Goal: Task Accomplishment & Management: Use online tool/utility

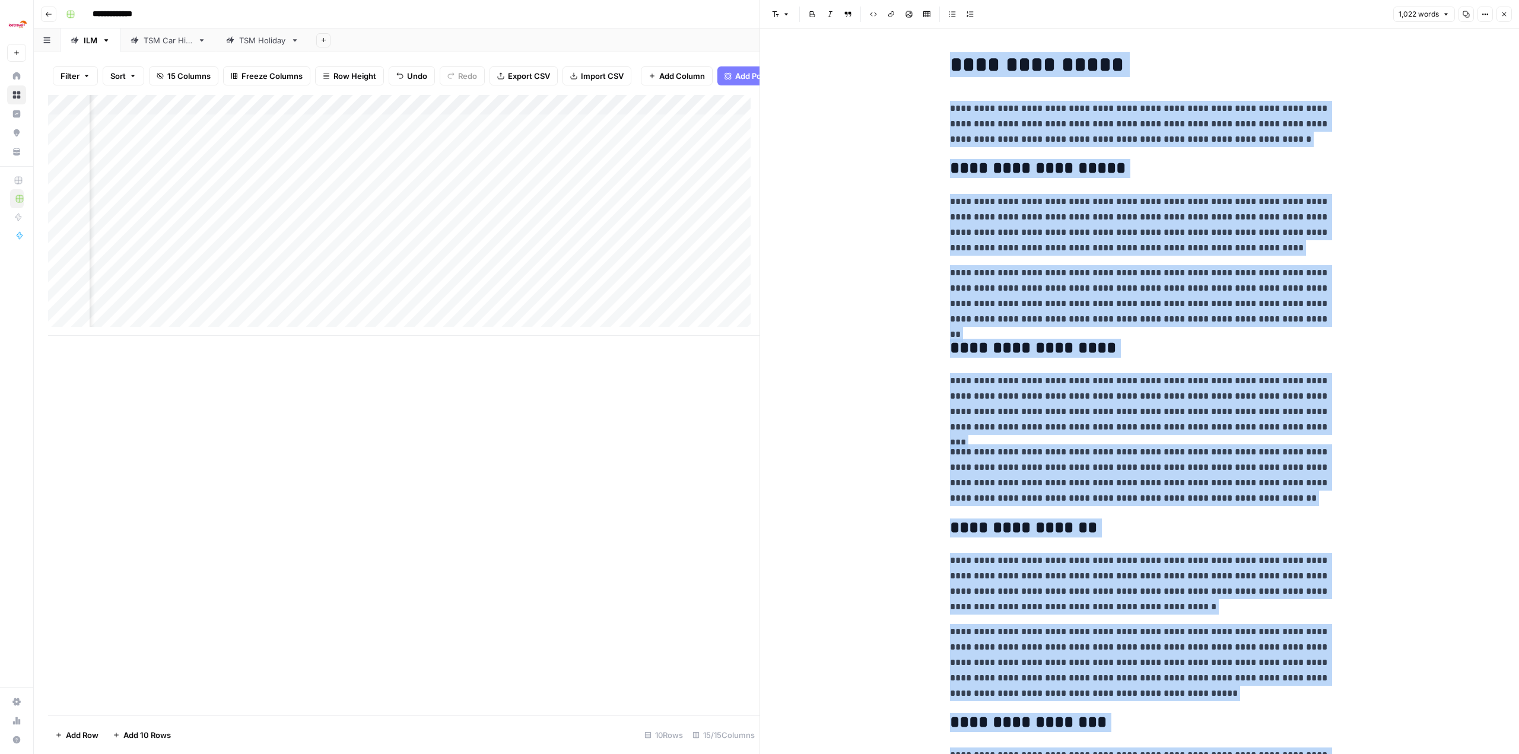
drag, startPoint x: 936, startPoint y: 56, endPoint x: 1342, endPoint y: 339, distance: 494.9
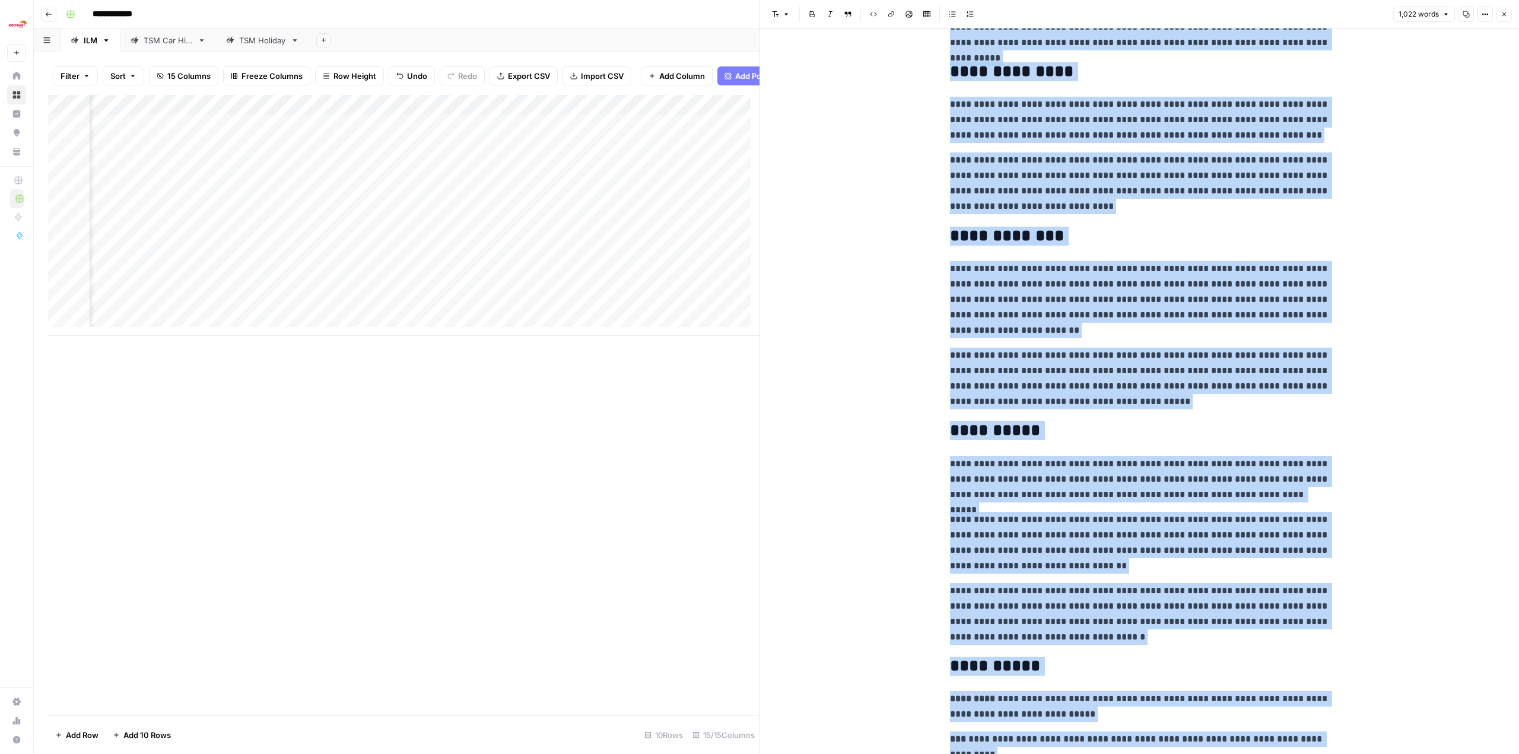
scroll to position [1142, 0]
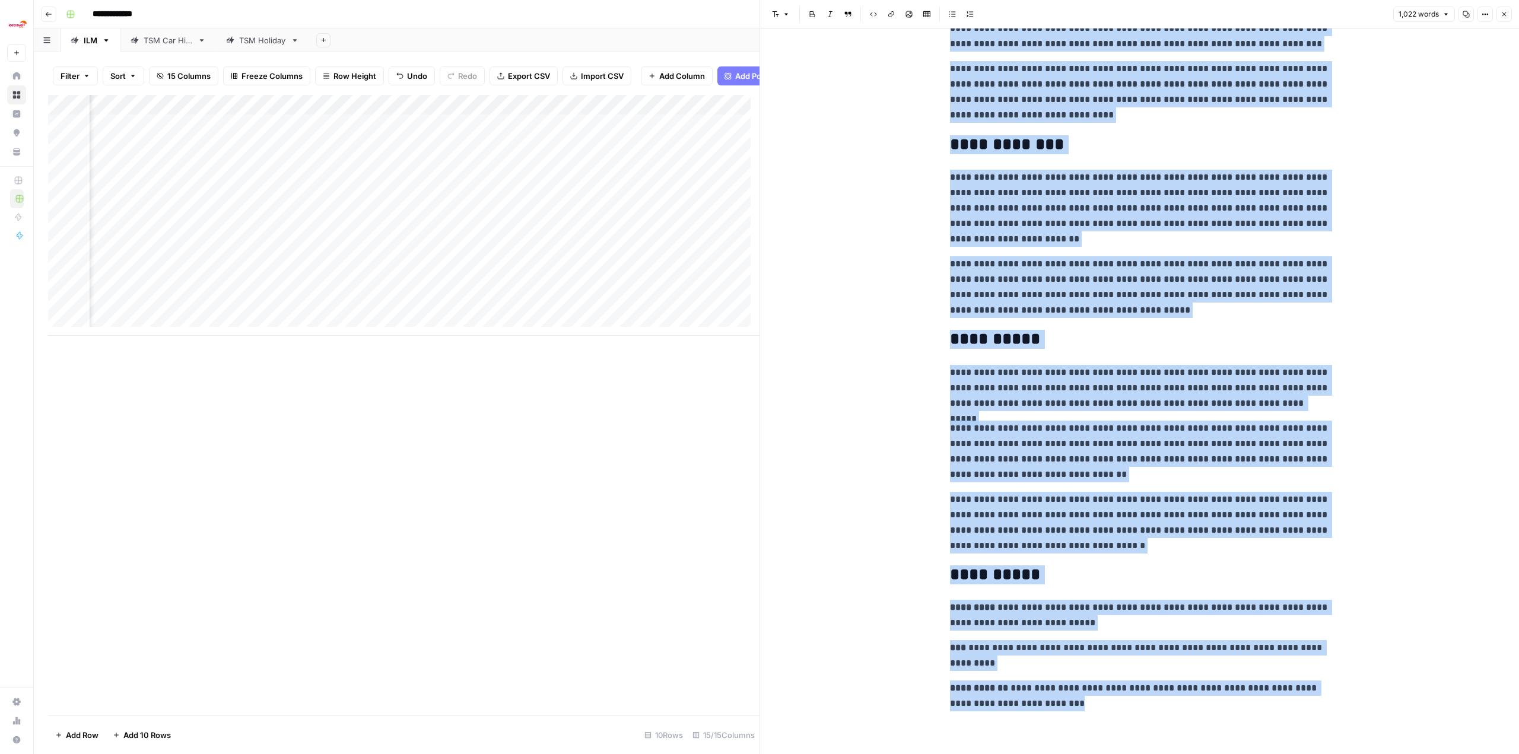
copy div "**********"
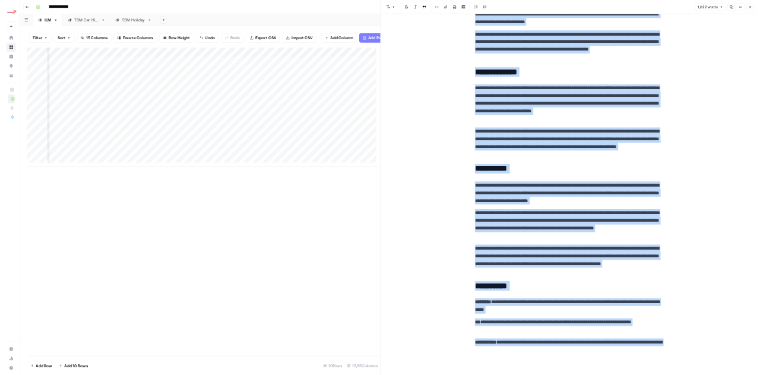
scroll to position [0, 1008]
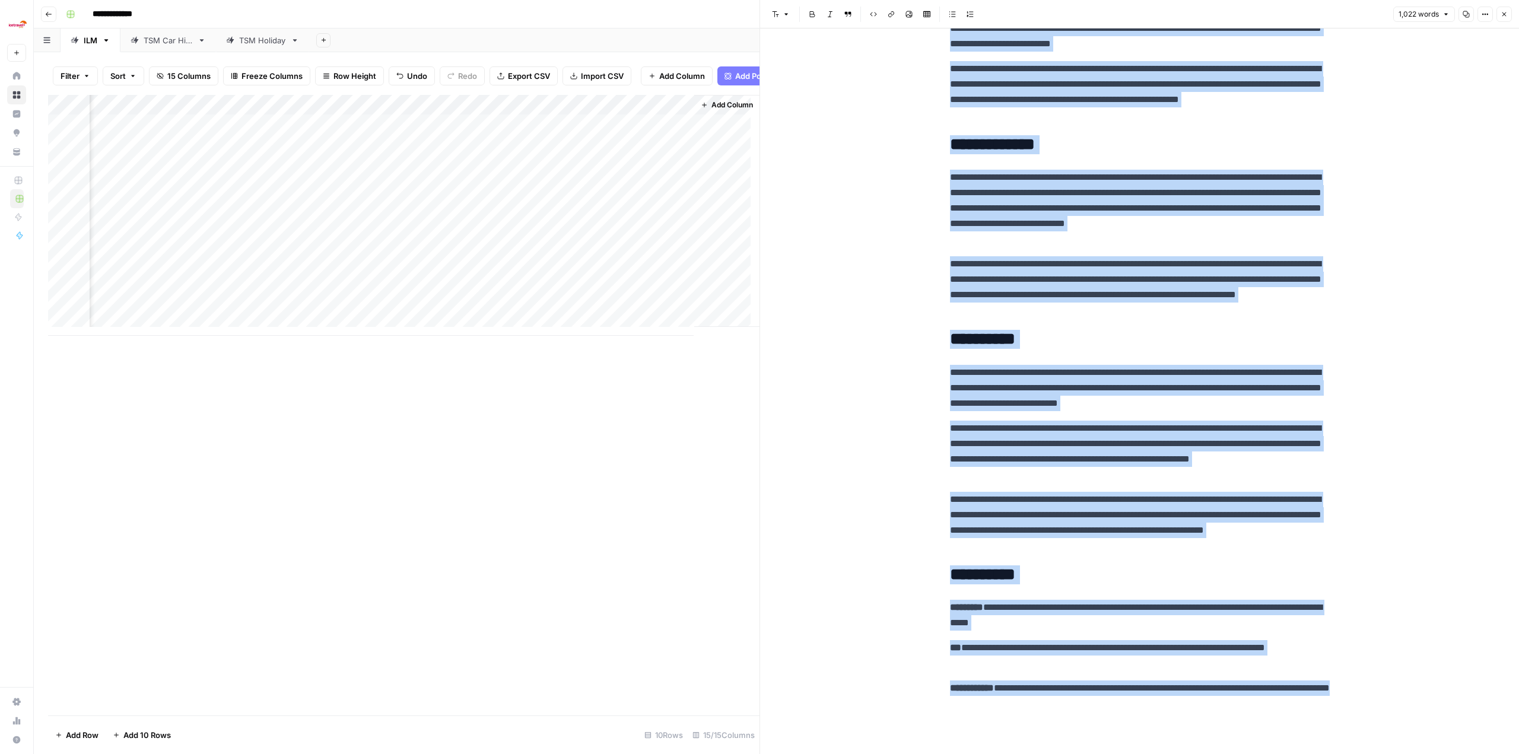
click at [309, 234] on div "Add Column" at bounding box center [404, 215] width 712 height 241
click at [310, 254] on div "Add Column" at bounding box center [404, 215] width 712 height 241
click at [305, 277] on div "Add Column" at bounding box center [404, 215] width 712 height 241
click at [306, 294] on div "Add Column" at bounding box center [404, 215] width 712 height 241
click at [304, 316] on div "Add Column" at bounding box center [404, 215] width 712 height 241
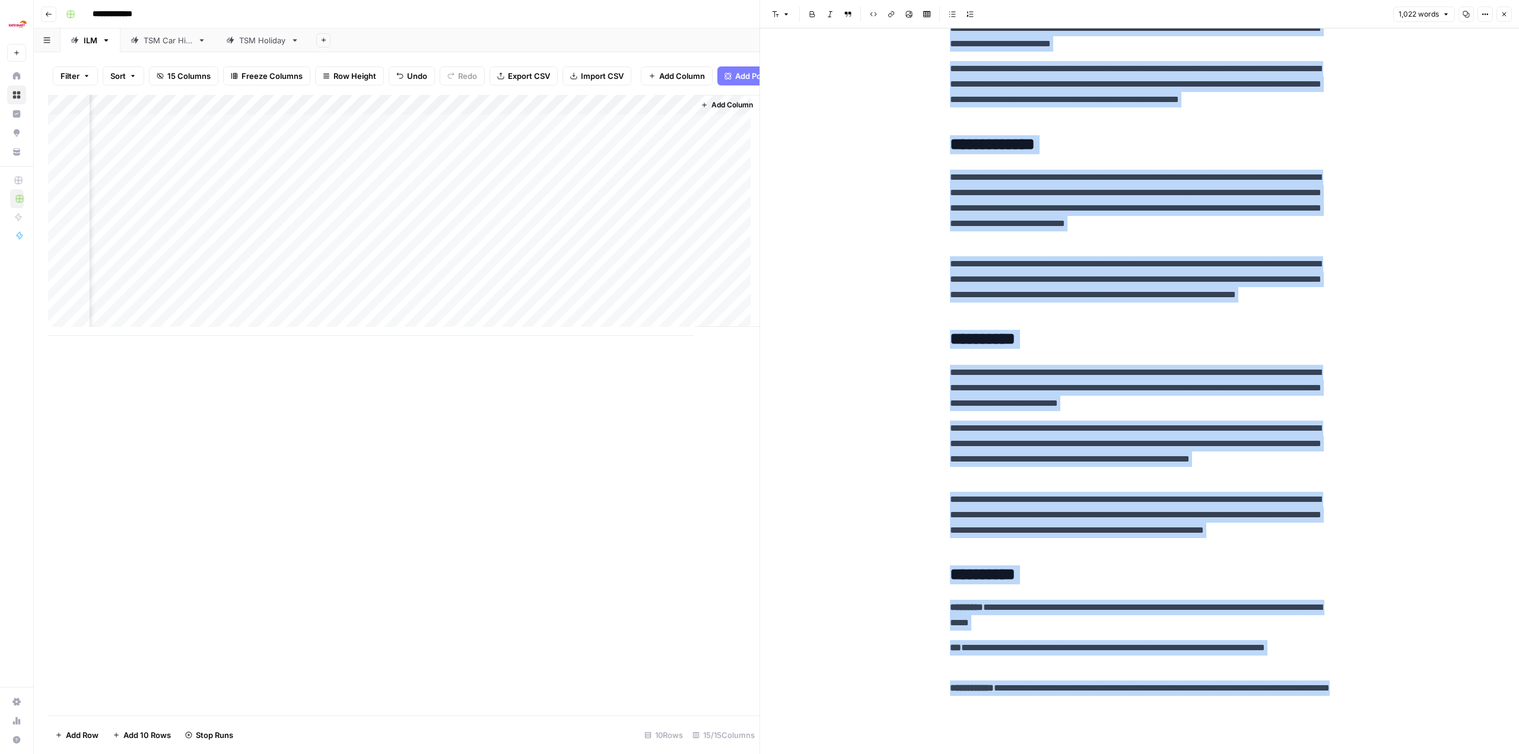
click at [304, 250] on div "Add Column" at bounding box center [404, 215] width 712 height 241
click at [309, 233] on div "Add Column" at bounding box center [404, 215] width 712 height 241
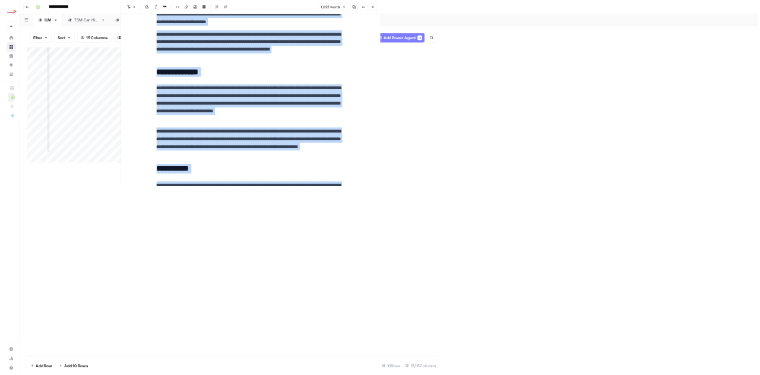
scroll to position [1142, 0]
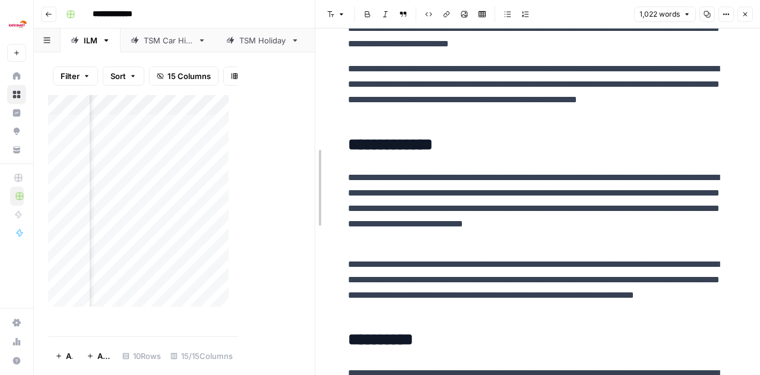
drag, startPoint x: 240, startPoint y: 191, endPoint x: 440, endPoint y: 189, distance: 200.6
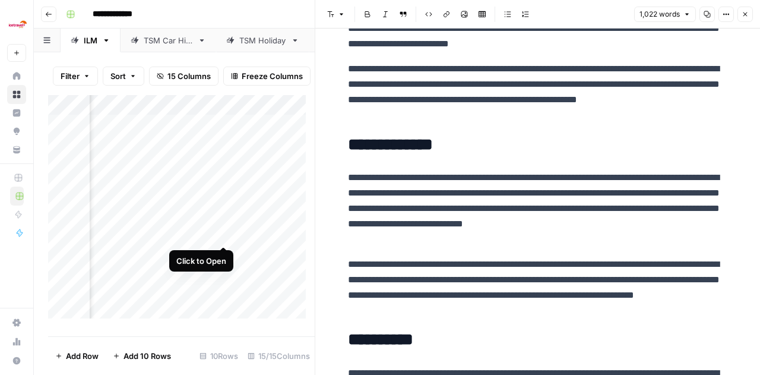
click at [221, 236] on div "Add Column" at bounding box center [181, 211] width 266 height 232
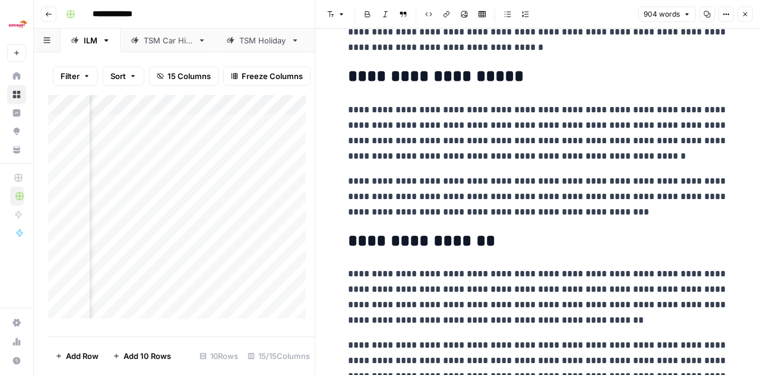
scroll to position [226, 0]
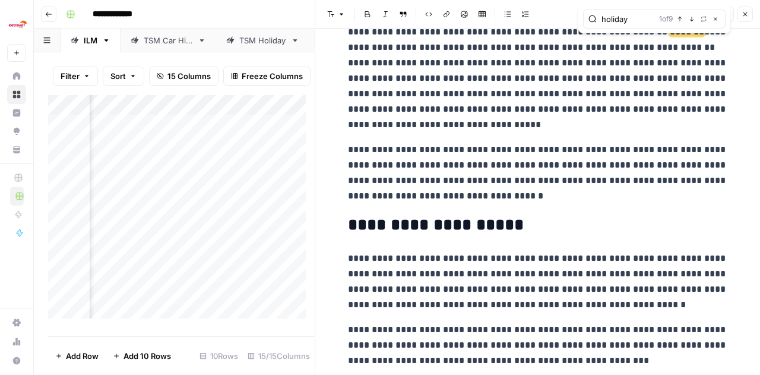
scroll to position [62, 0]
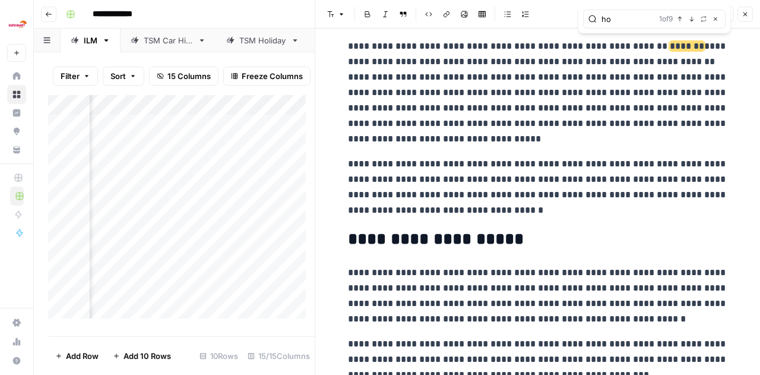
type input "h"
